Goal: Task Accomplishment & Management: Use online tool/utility

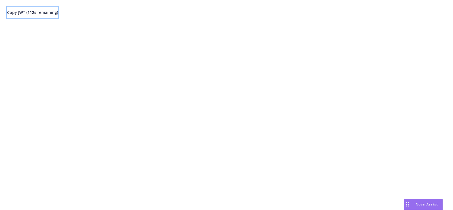
click at [58, 14] on span "Copy JWT ( 112 s remaining)" at bounding box center [32, 12] width 51 height 5
click at [58, 12] on span "Copy JWT ( 701 s remaining)" at bounding box center [32, 12] width 51 height 5
click at [290, 75] on div "Copy JWT ( 40 s remaining)" at bounding box center [226, 105] width 453 height 210
click at [49, 7] on button "Copy JWT ( 851 s remaining)" at bounding box center [32, 12] width 51 height 11
click at [246, 61] on div "Copy JWT ( 196 s remaining)" at bounding box center [226, 105] width 453 height 210
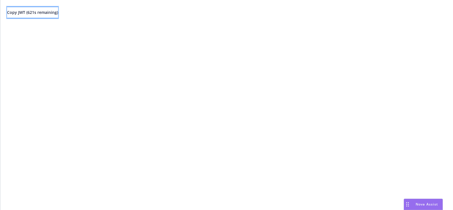
click at [58, 16] on button "Copy JWT ( 621 s remaining)" at bounding box center [32, 12] width 51 height 11
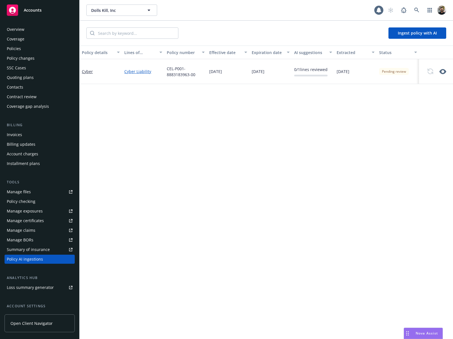
scroll to position [49, 0]
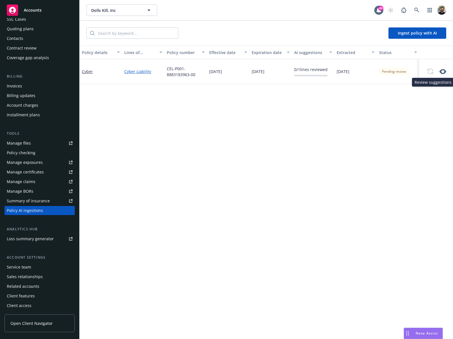
click at [441, 71] on icon "button" at bounding box center [443, 71] width 7 height 5
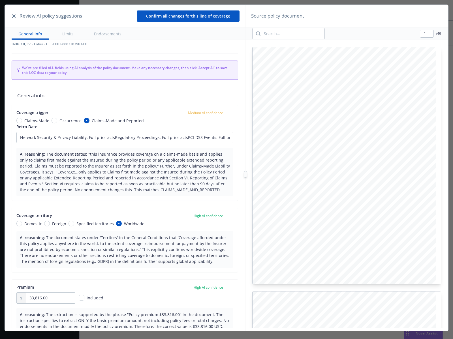
type input "Network Security & Privacy Liability: Full prior actsRegulatory Proceedings: Fu…"
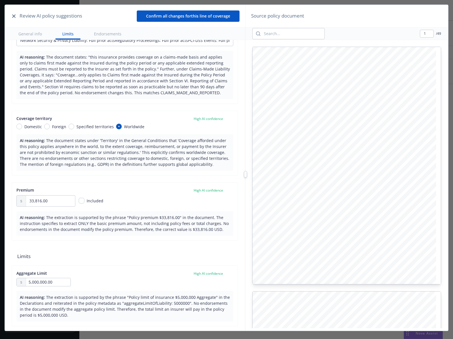
scroll to position [120, 0]
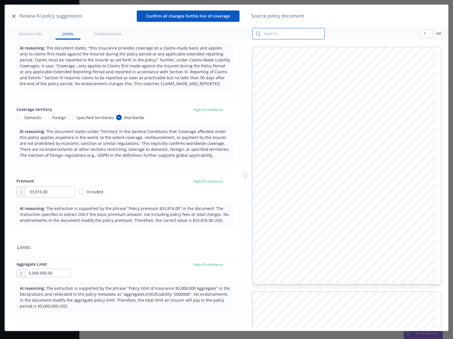
click at [297, 34] on input "search" at bounding box center [293, 33] width 64 height 11
type input "Territory"
type input "29"
click at [313, 34] on input "Territory" at bounding box center [293, 33] width 64 height 11
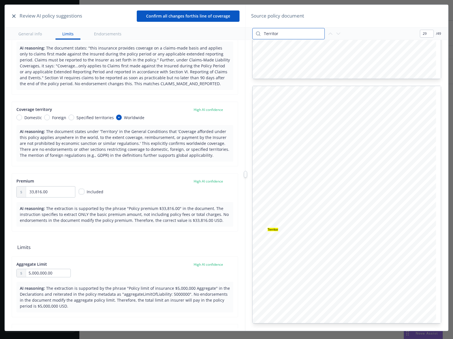
type input "Territo"
type input "28"
type input "Territo"
click at [337, 32] on icon "button" at bounding box center [338, 33] width 7 height 7
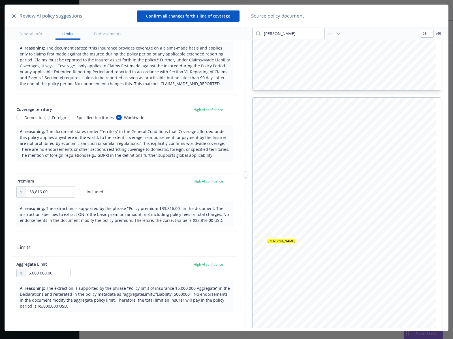
type input "29"
click at [12, 14] on button "button" at bounding box center [13, 16] width 7 height 7
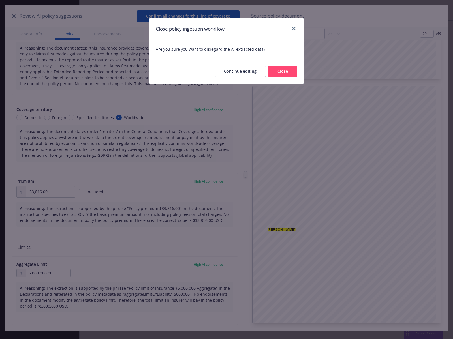
click at [274, 68] on button "Close" at bounding box center [282, 71] width 29 height 11
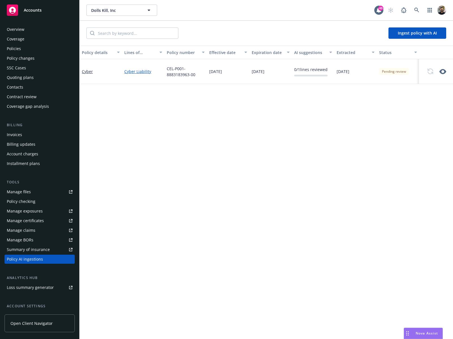
scroll to position [49, 0]
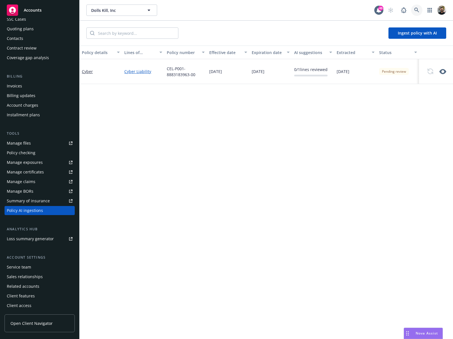
click at [414, 6] on link at bounding box center [416, 10] width 11 height 11
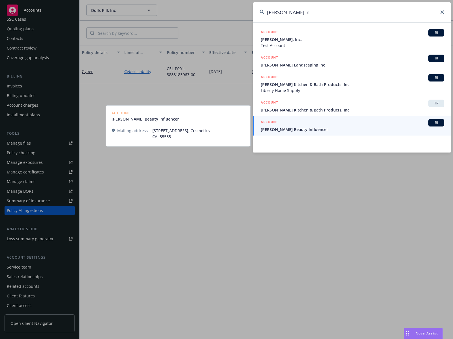
type input "[PERSON_NAME] in"
click at [318, 133] on link "ACCOUNT BI [PERSON_NAME] Beauty Influencer" at bounding box center [352, 126] width 198 height 20
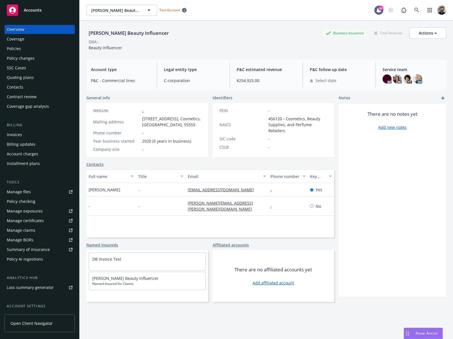
click at [37, 260] on div "Policy AI ingestions" at bounding box center [25, 259] width 36 height 9
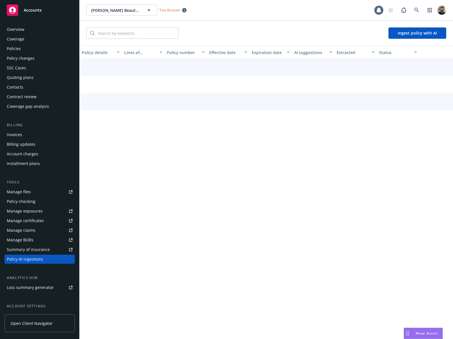
scroll to position [49, 0]
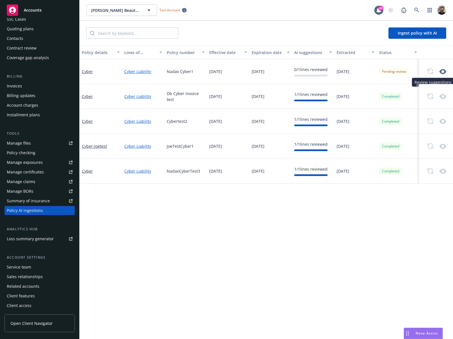
click at [444, 70] on icon "button" at bounding box center [443, 71] width 7 height 7
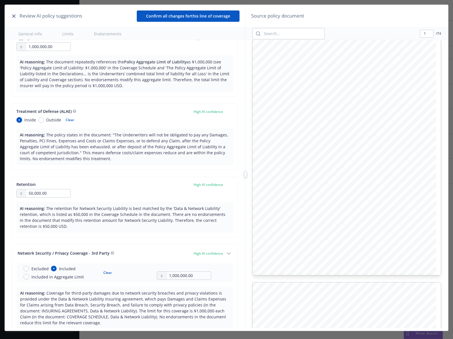
scroll to position [390, 0]
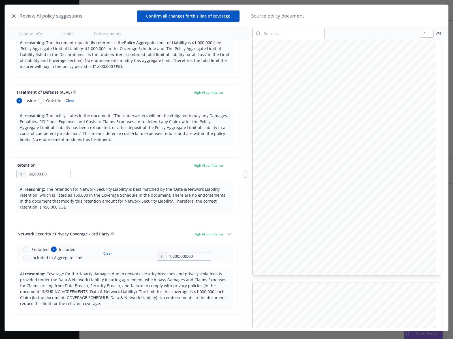
type textarea "x"
